Goal: Entertainment & Leisure: Consume media (video, audio)

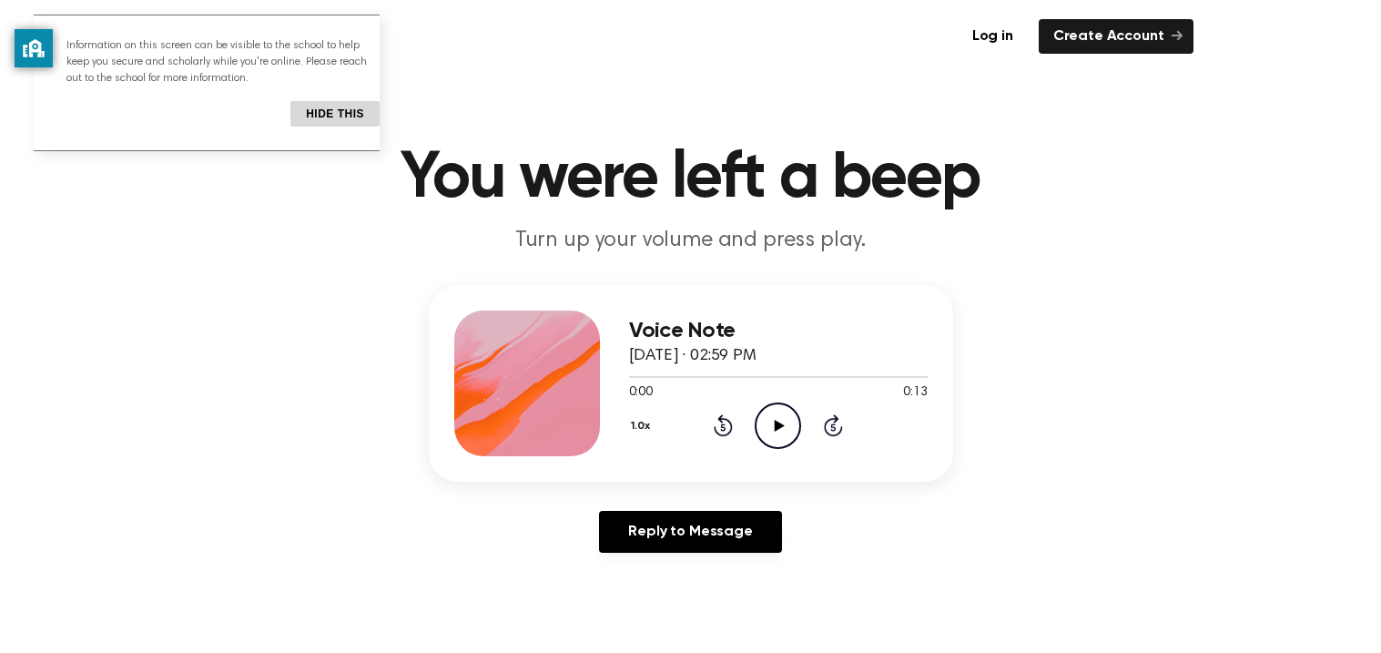
click at [781, 426] on icon at bounding box center [780, 426] width 10 height 12
click at [720, 426] on icon "Rewind 5 seconds" at bounding box center [723, 425] width 20 height 24
click at [720, 425] on icon "Rewind 5 seconds" at bounding box center [723, 425] width 20 height 24
click at [721, 426] on icon at bounding box center [723, 427] width 5 height 7
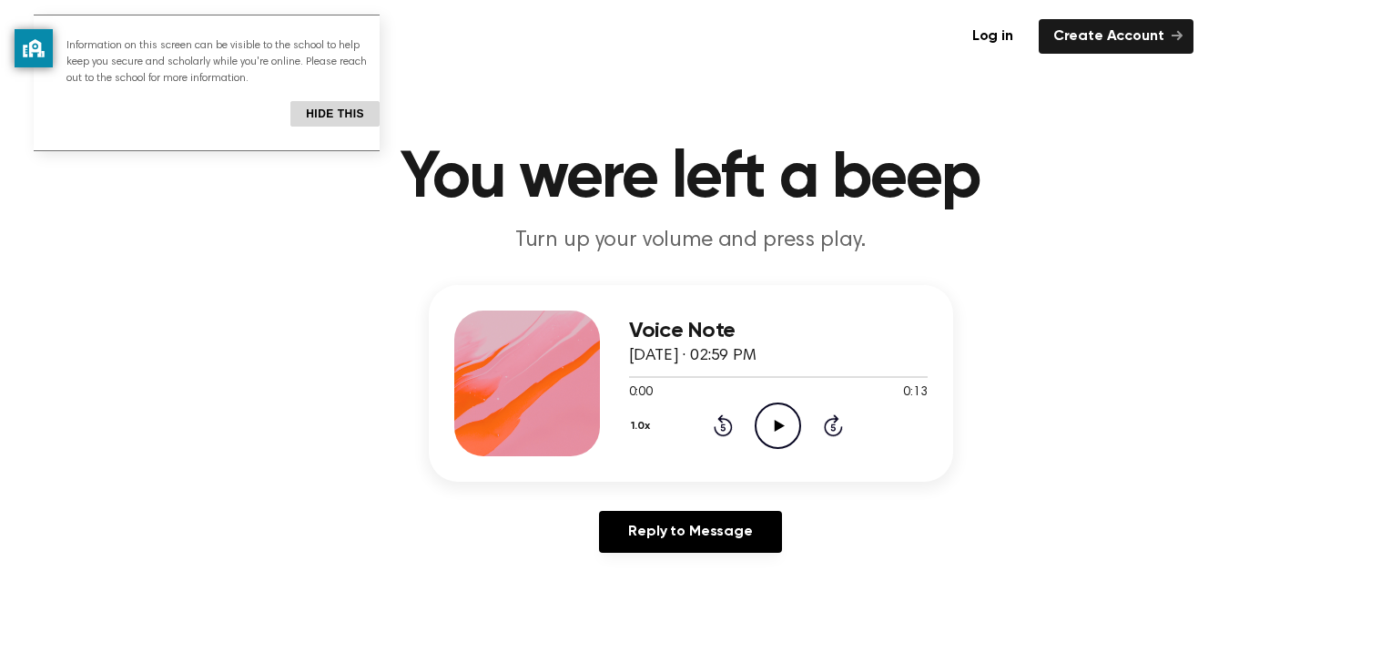
click at [788, 417] on icon "Play Audio" at bounding box center [778, 425] width 46 height 46
click at [769, 432] on icon "Play Audio" at bounding box center [778, 425] width 46 height 46
click at [780, 428] on icon "Play Audio" at bounding box center [778, 425] width 46 height 46
click at [760, 416] on icon "Play Audio" at bounding box center [778, 425] width 46 height 46
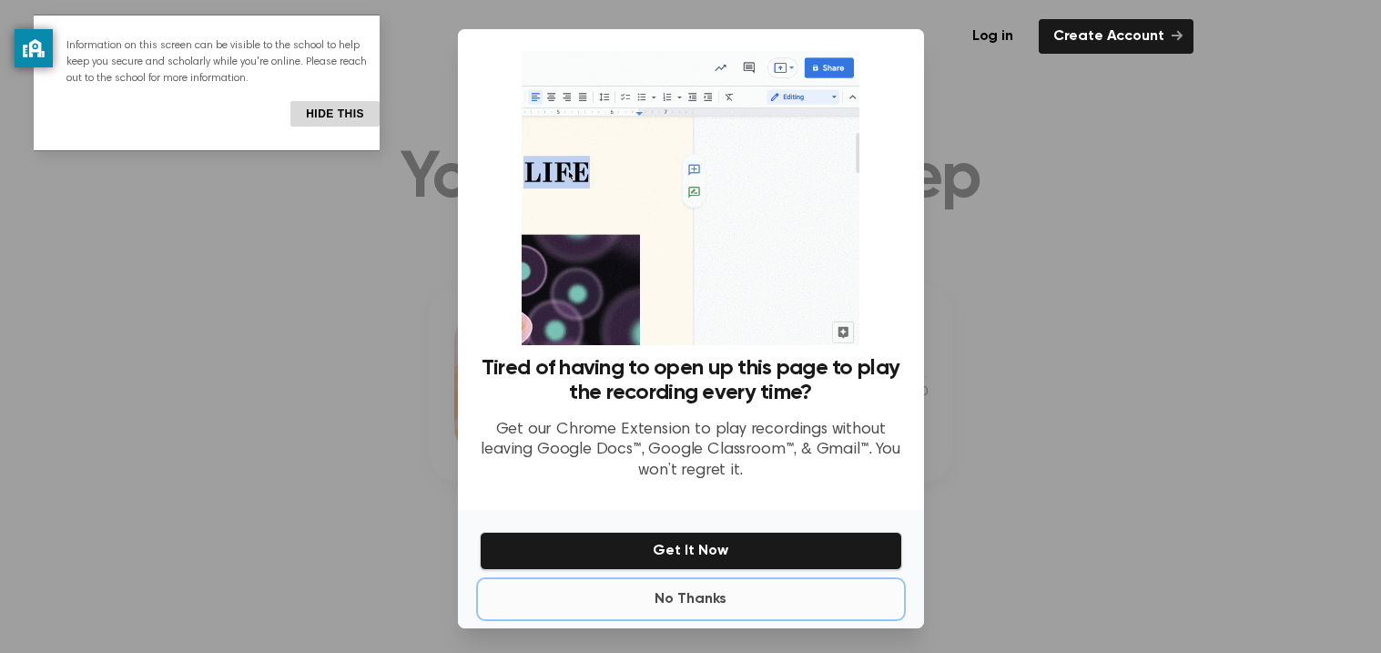
click at [706, 602] on button "No Thanks" at bounding box center [691, 599] width 422 height 36
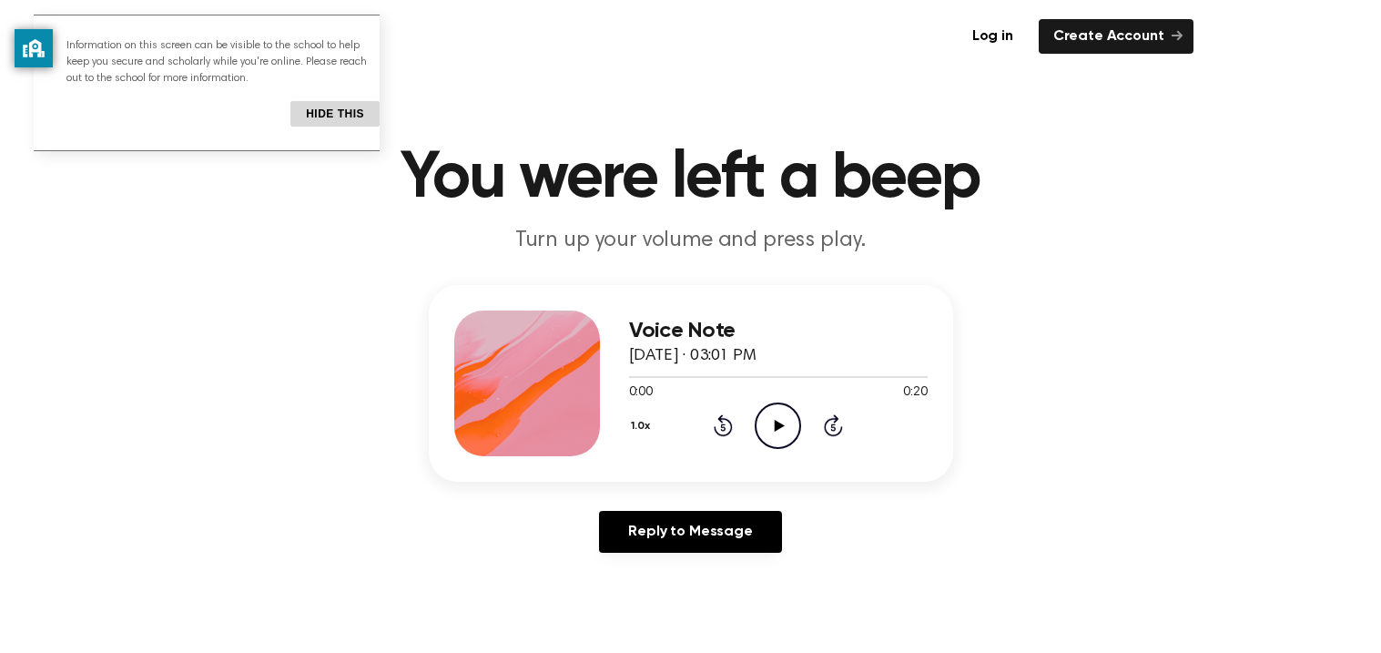
click at [773, 432] on icon "Play Audio" at bounding box center [778, 425] width 46 height 46
click at [773, 419] on icon "Play Audio" at bounding box center [778, 425] width 46 height 46
click at [778, 402] on icon "Play Audio" at bounding box center [778, 425] width 46 height 46
click at [762, 412] on icon "Play Audio" at bounding box center [778, 425] width 46 height 46
